Goal: Communication & Community: Answer question/provide support

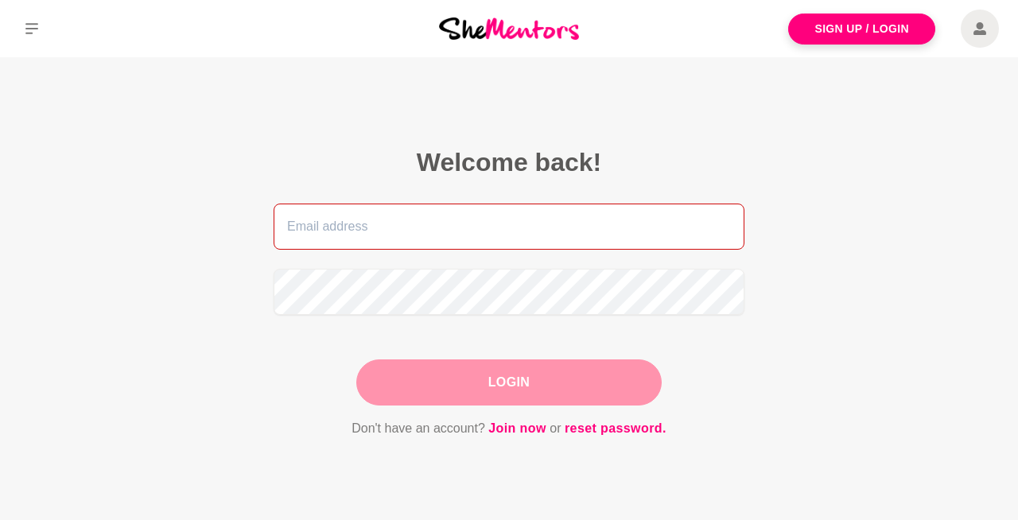
click at [441, 224] on input "email" at bounding box center [509, 227] width 471 height 46
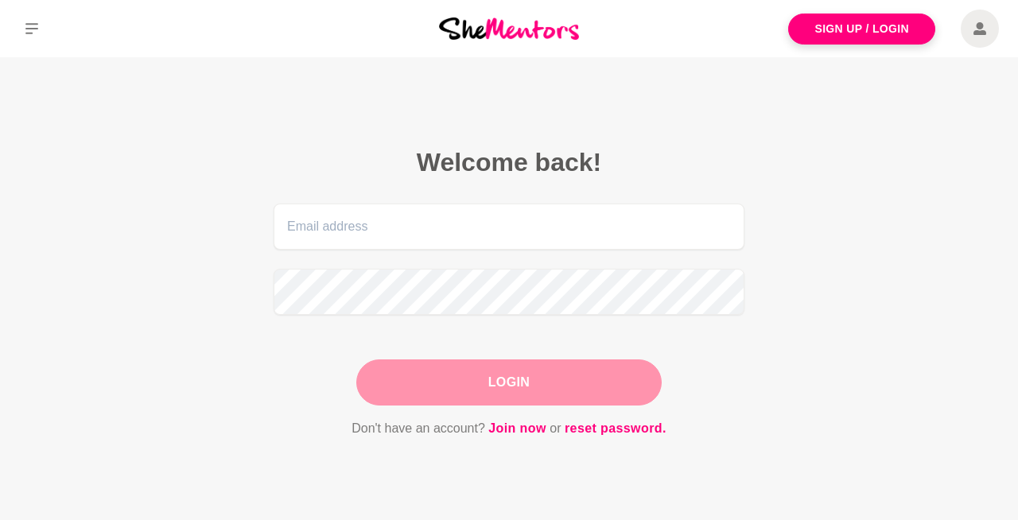
drag, startPoint x: 796, startPoint y: 151, endPoint x: 825, endPoint y: 128, distance: 36.8
click at [796, 151] on section "Welcome back! Login Don't have an account? Join now or reset password." at bounding box center [509, 292] width 611 height 471
click at [972, 26] on span at bounding box center [980, 29] width 38 height 38
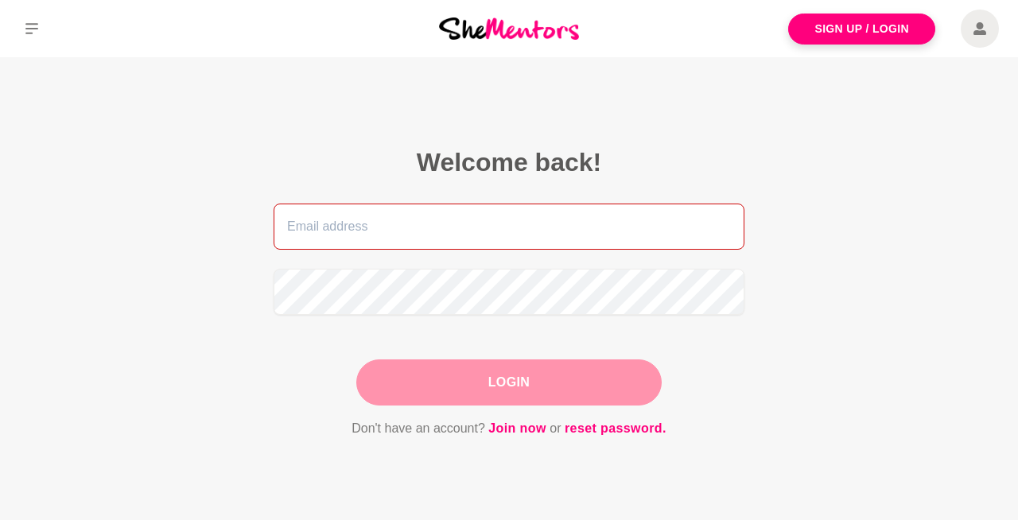
click at [504, 246] on input "email" at bounding box center [509, 227] width 471 height 46
type input "[PERSON_NAME][EMAIL_ADDRESS][DOMAIN_NAME]"
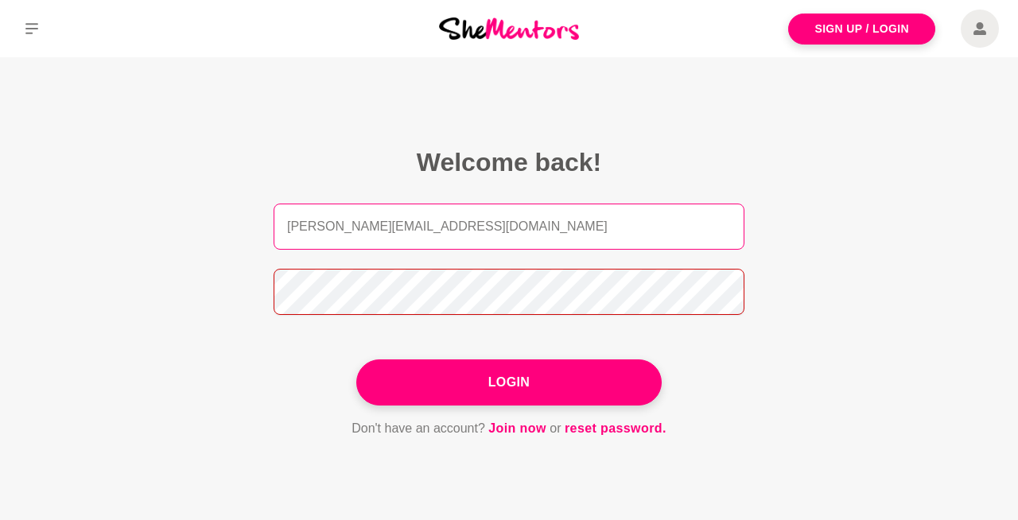
click at [356, 360] on button "Login" at bounding box center [508, 383] width 305 height 46
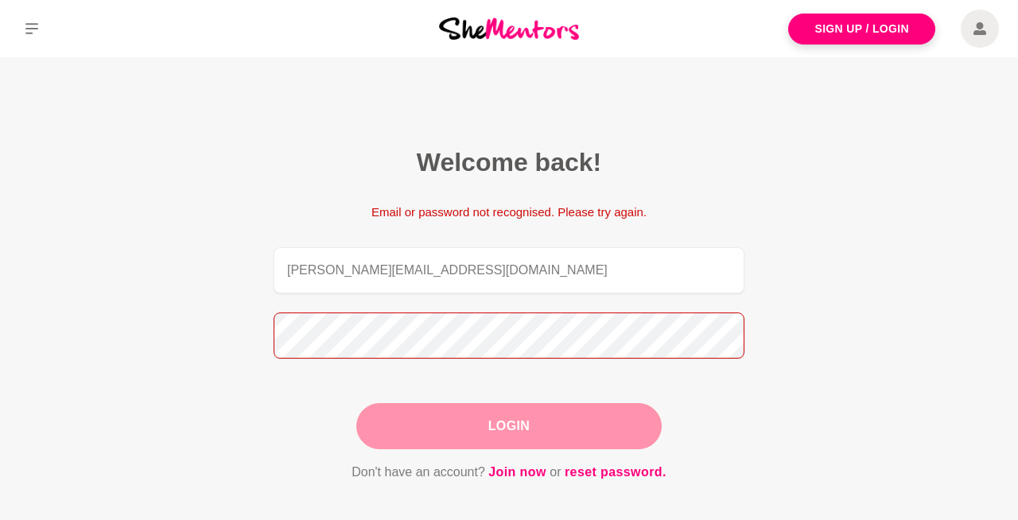
scroll to position [14, 0]
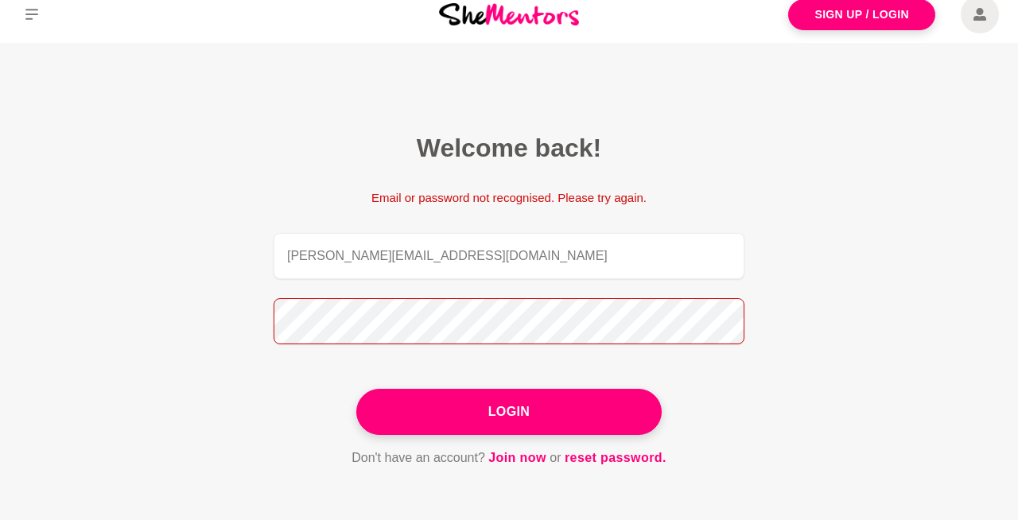
click at [356, 389] on button "Login" at bounding box center [508, 412] width 305 height 46
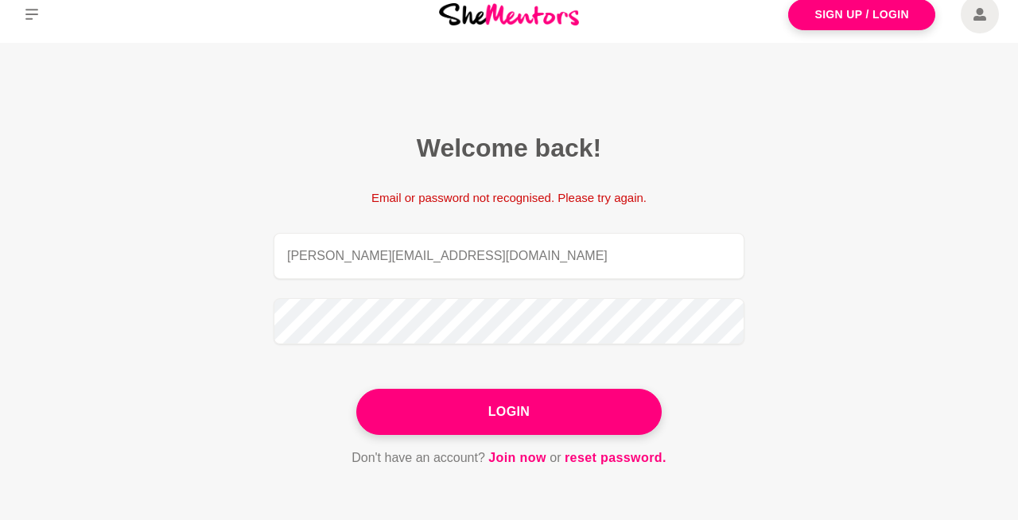
drag, startPoint x: 422, startPoint y: 397, endPoint x: 430, endPoint y: 388, distance: 11.8
click at [422, 397] on button "Login" at bounding box center [508, 412] width 305 height 46
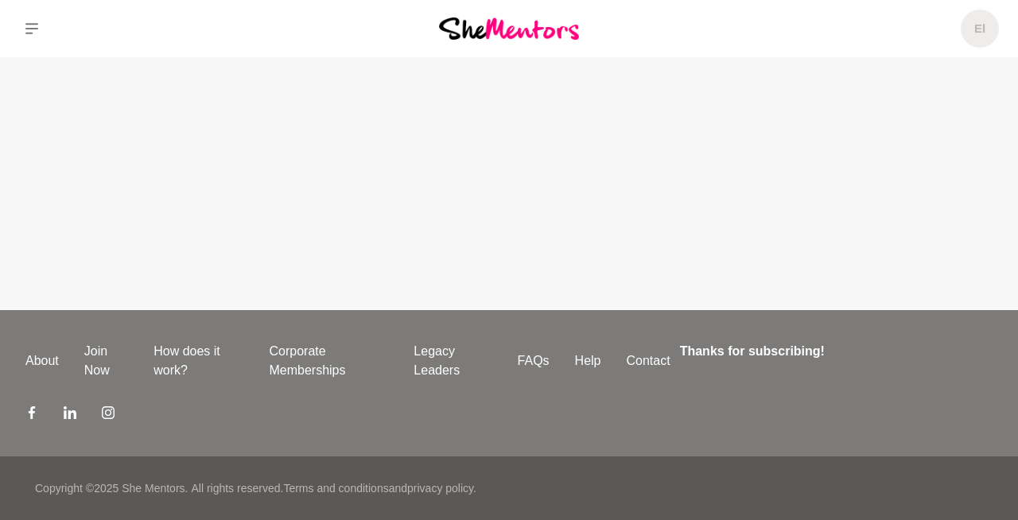
scroll to position [0, 0]
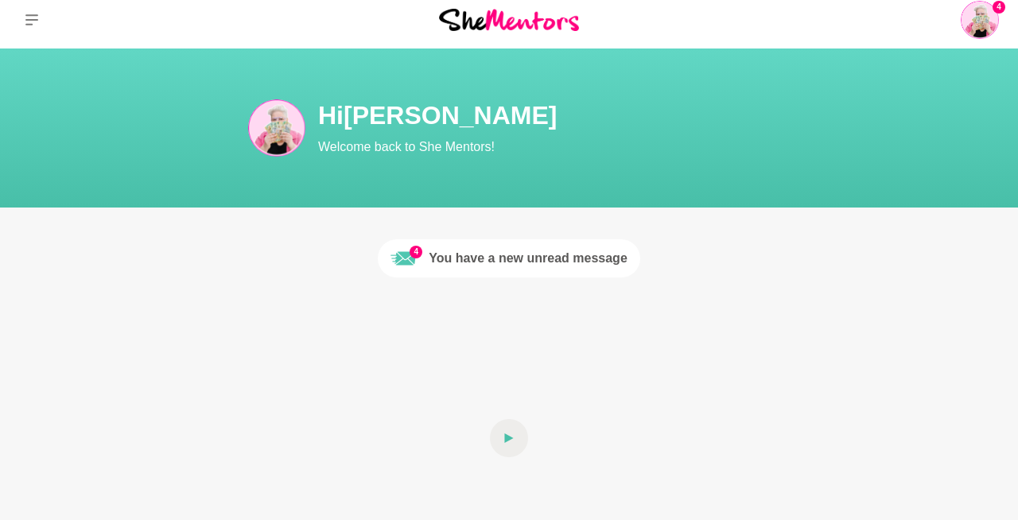
scroll to position [10, 0]
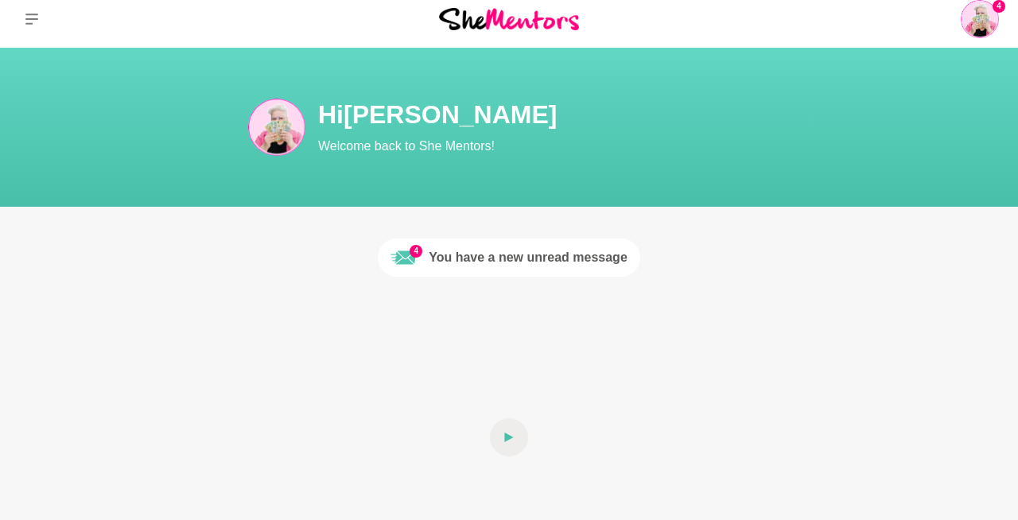
click at [548, 257] on div "You have a new unread message" at bounding box center [528, 257] width 199 height 19
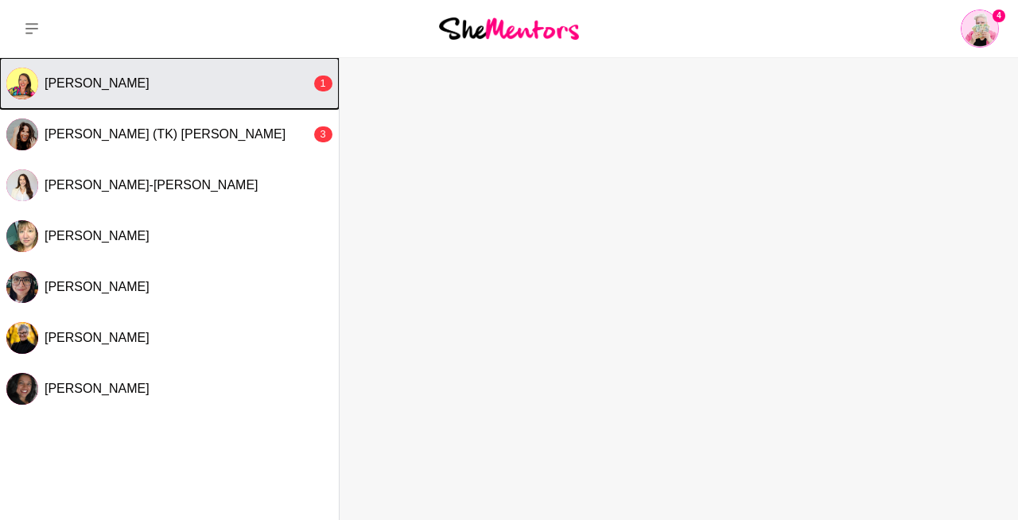
click at [184, 83] on div "[PERSON_NAME]" at bounding box center [178, 84] width 266 height 16
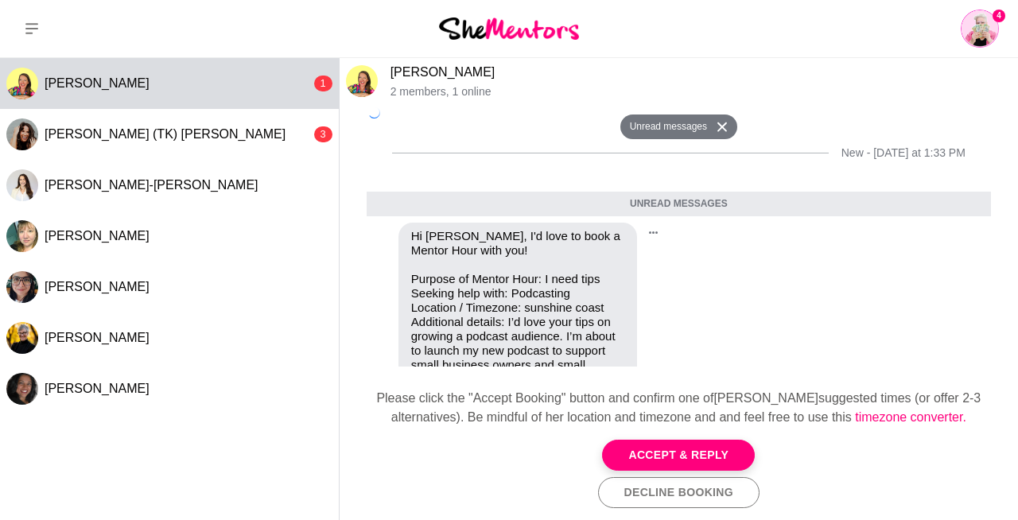
scroll to position [289, 0]
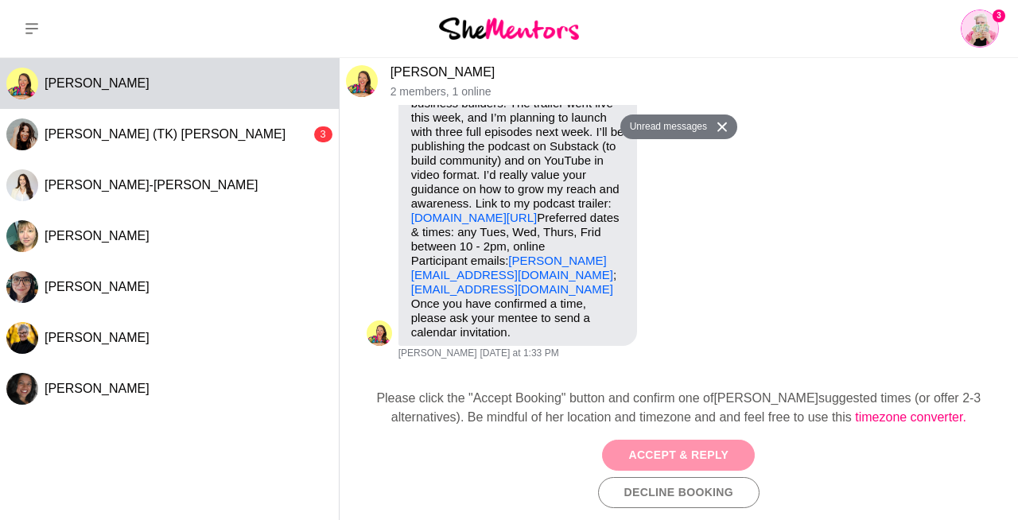
click at [662, 453] on button "Accept & Reply" at bounding box center [678, 455] width 153 height 31
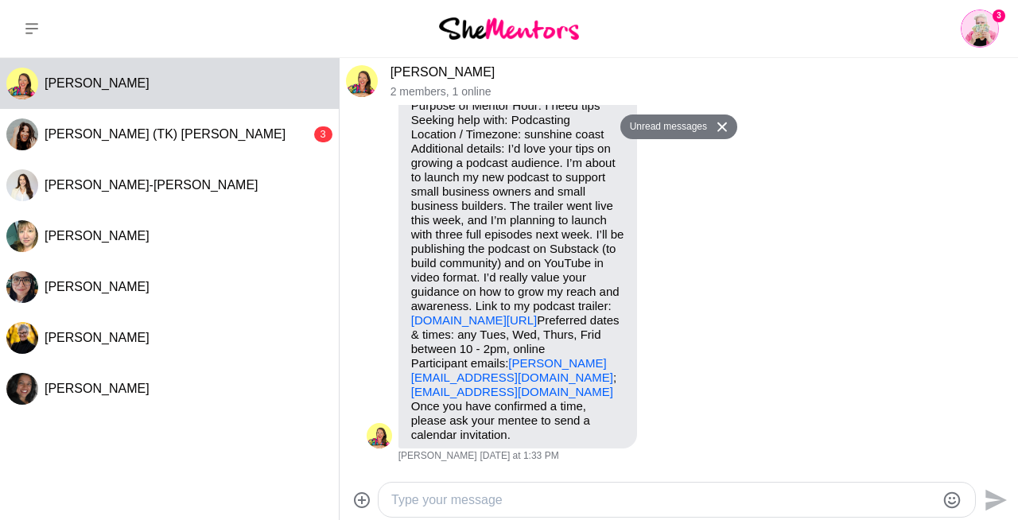
scroll to position [211, 0]
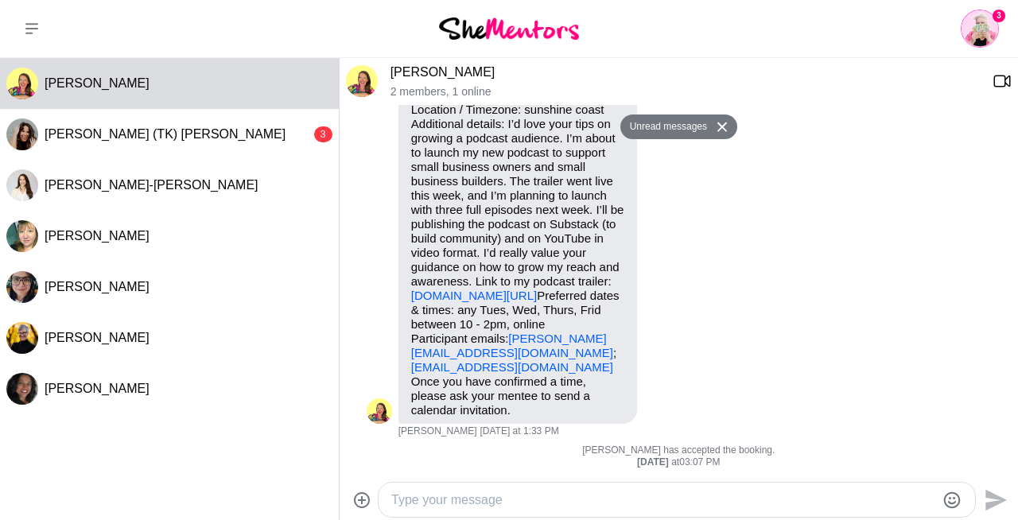
click at [515, 488] on div at bounding box center [677, 500] width 597 height 34
click at [514, 489] on div at bounding box center [663, 499] width 544 height 21
click at [507, 497] on textarea "Type your message" at bounding box center [663, 500] width 544 height 19
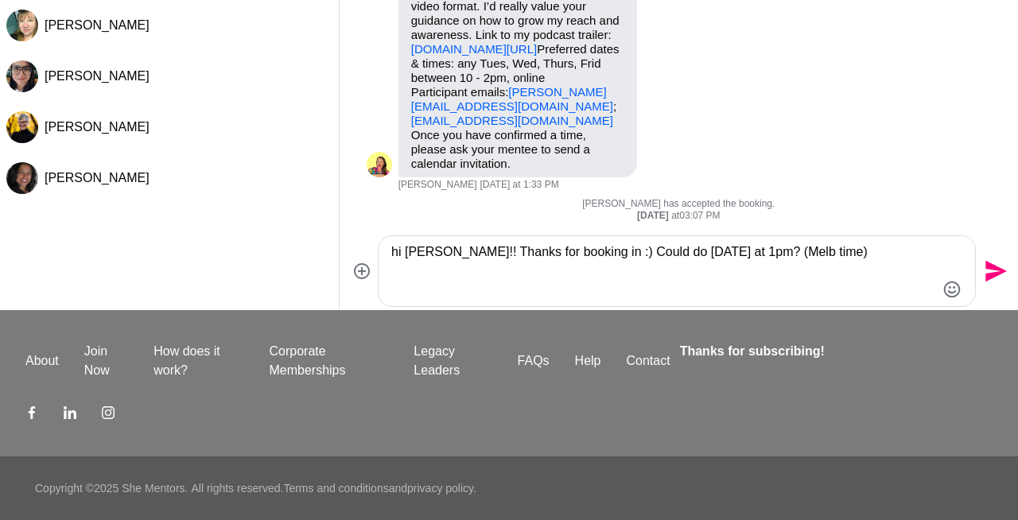
type textarea "hi [PERSON_NAME]!! Thanks for booking in :) Could do [DATE] at 1pm? (Melb time)"
click at [994, 268] on icon "Send" at bounding box center [996, 271] width 21 height 21
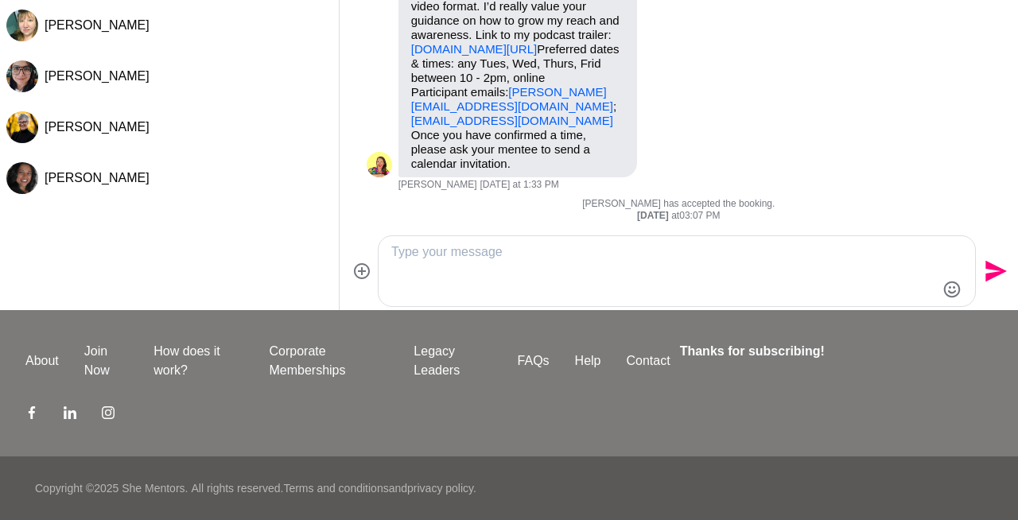
scroll to position [273, 0]
